Goal: Task Accomplishment & Management: Use online tool/utility

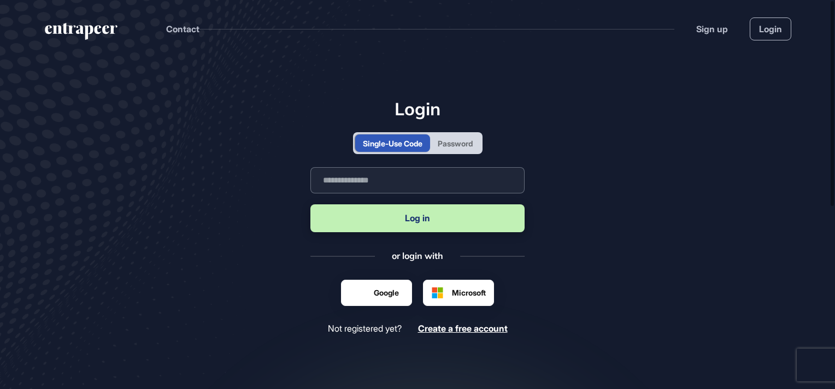
click at [365, 182] on input "text" at bounding box center [417, 180] width 214 height 26
type input "**********"
click at [423, 222] on button "Log in" at bounding box center [417, 218] width 214 height 28
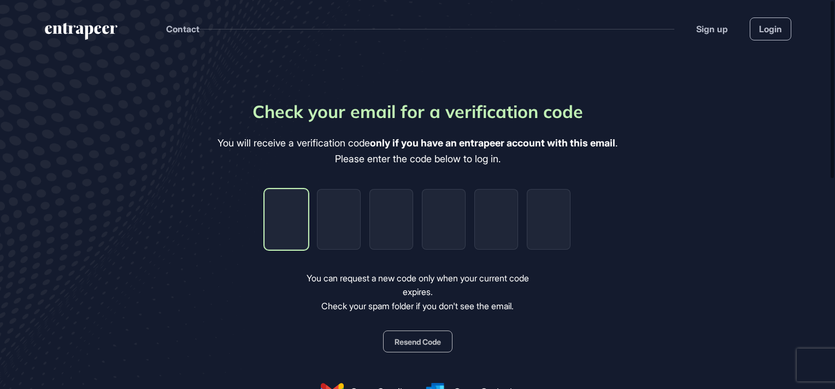
type input "*"
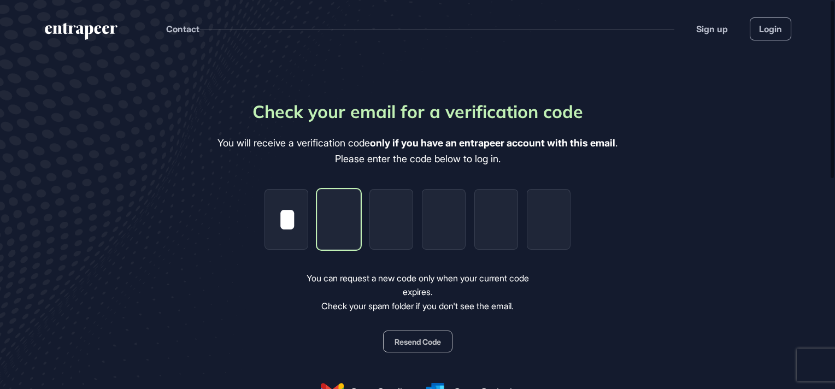
type input "*"
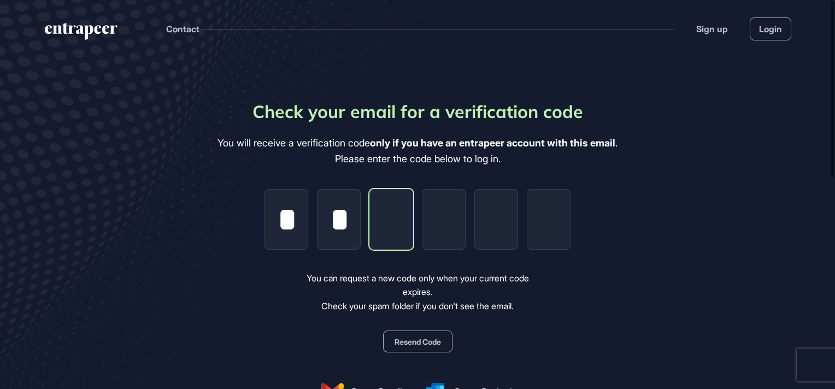
type input "*"
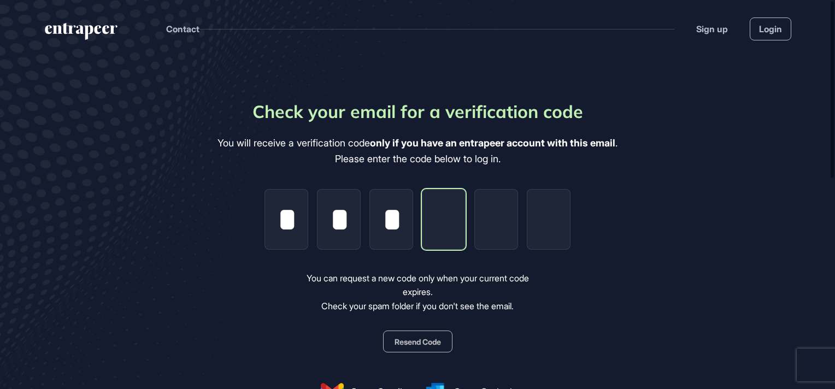
type input "*"
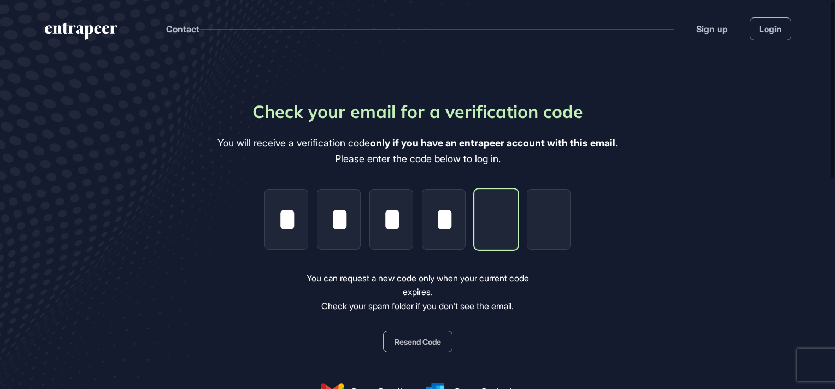
type input "*"
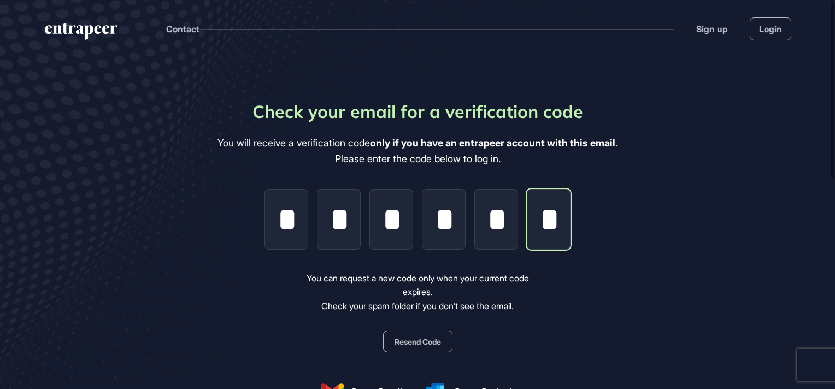
scroll to position [0, 2]
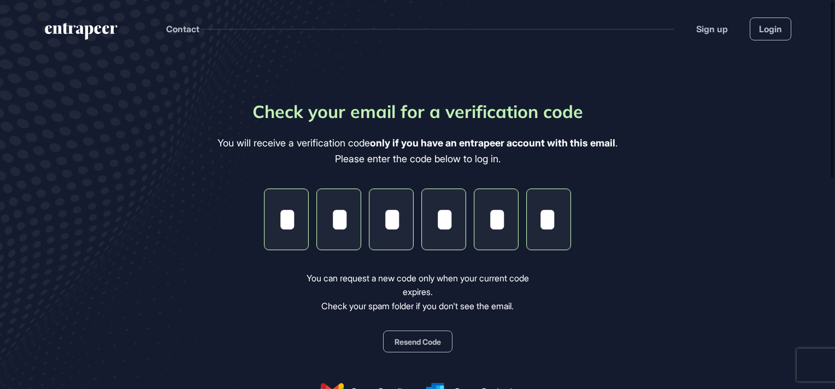
type input "*"
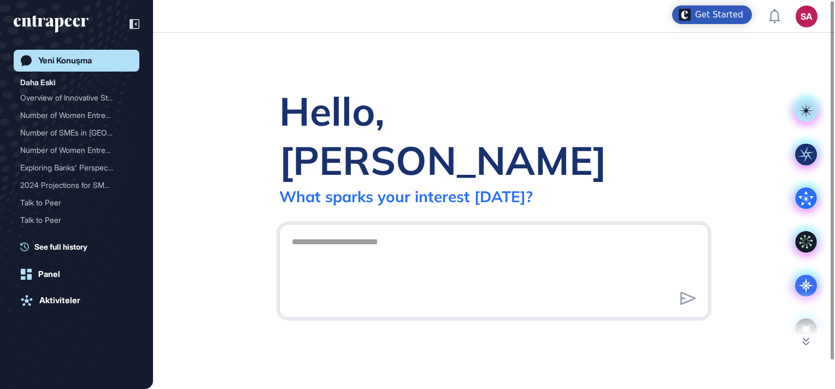
click at [416, 224] on div at bounding box center [493, 271] width 429 height 94
click at [332, 231] on textarea at bounding box center [493, 269] width 417 height 76
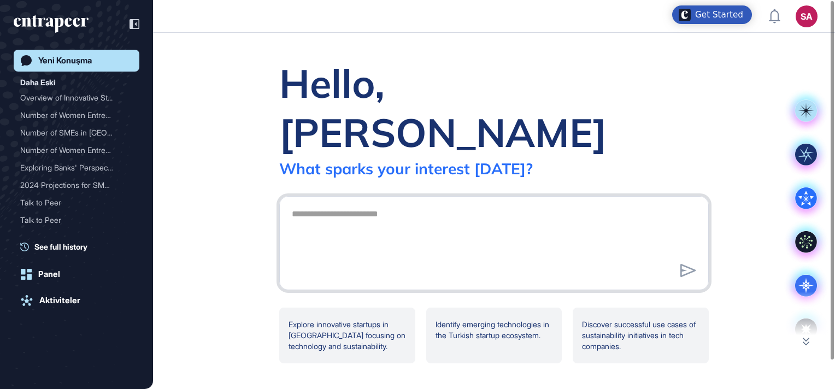
click at [488, 203] on textarea at bounding box center [493, 241] width 417 height 76
drag, startPoint x: 419, startPoint y: 199, endPoint x: 405, endPoint y: 214, distance: 20.1
click at [405, 214] on textarea at bounding box center [493, 241] width 417 height 76
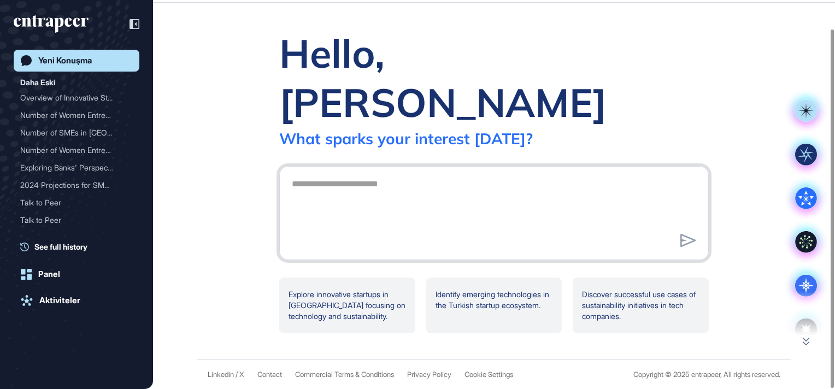
scroll to position [31, 0]
click at [810, 344] on button at bounding box center [806, 341] width 44 height 8
